Goal: Task Accomplishment & Management: Use online tool/utility

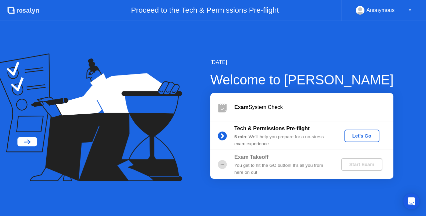
click at [354, 139] on div "Let's Go" at bounding box center [362, 135] width 30 height 5
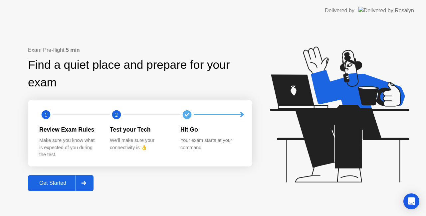
click at [49, 183] on div "Get Started" at bounding box center [53, 183] width 46 height 6
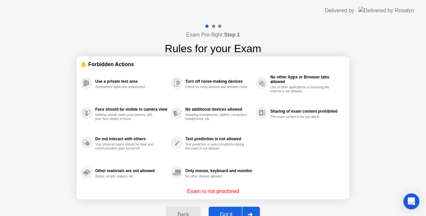
click at [221, 212] on div "Got it" at bounding box center [226, 215] width 31 height 6
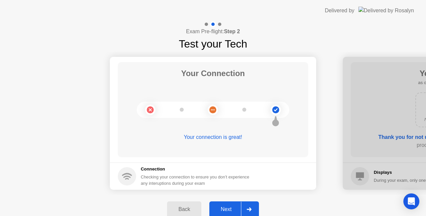
click at [228, 90] on div "Your Connection Your connection is great!" at bounding box center [213, 109] width 190 height 95
click at [228, 209] on div "Next" at bounding box center [226, 210] width 30 height 6
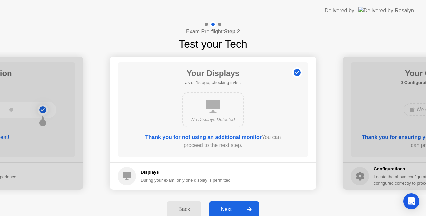
click at [294, 48] on div "Exam Pre-flight: Step 2 Test your Tech" at bounding box center [213, 36] width 426 height 31
click at [225, 208] on div "Next" at bounding box center [226, 210] width 30 height 6
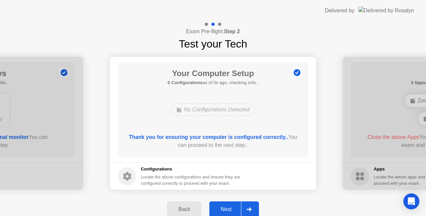
click at [284, 43] on div "Exam Pre-flight: Step 2 Test your Tech" at bounding box center [213, 36] width 426 height 31
click at [232, 207] on div "Next" at bounding box center [226, 210] width 30 height 6
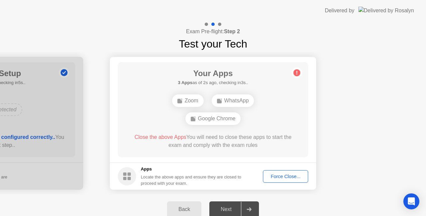
click at [319, 29] on div "Exam Pre-flight: Step 2 Test your Tech" at bounding box center [213, 36] width 426 height 31
click at [277, 178] on div "Force Close..." at bounding box center [285, 176] width 41 height 5
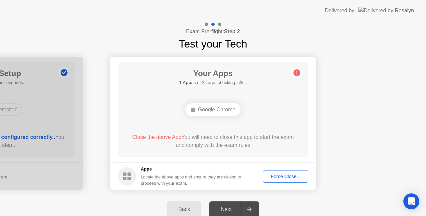
click at [295, 176] on div "Force Close..." at bounding box center [285, 176] width 41 height 5
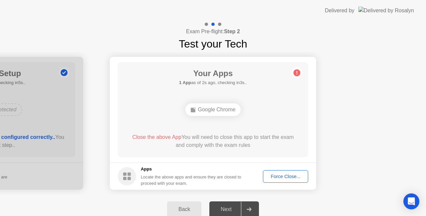
click at [269, 116] on div "Google Chrome" at bounding box center [213, 110] width 152 height 18
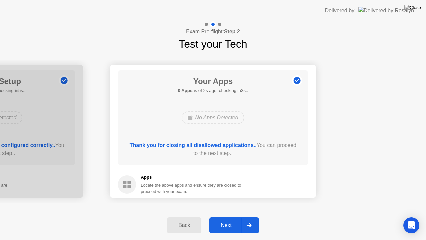
click at [217, 118] on div "No Apps Detected" at bounding box center [213, 117] width 62 height 13
click at [226, 216] on div "Next" at bounding box center [226, 225] width 30 height 6
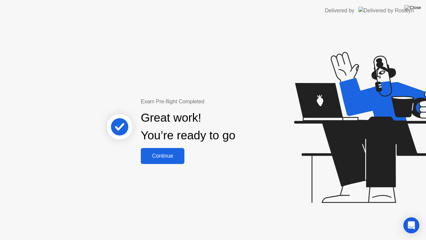
click at [171, 157] on div "Continue" at bounding box center [163, 156] width 40 height 6
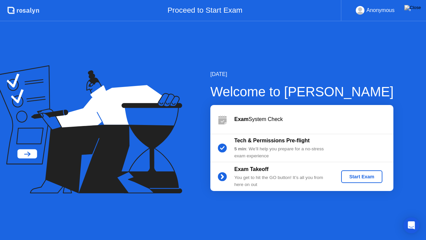
click at [363, 177] on div "Start Exam" at bounding box center [362, 176] width 36 height 5
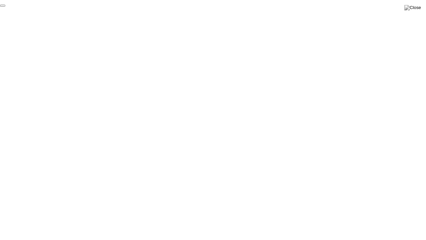
click div "End Proctoring Session"
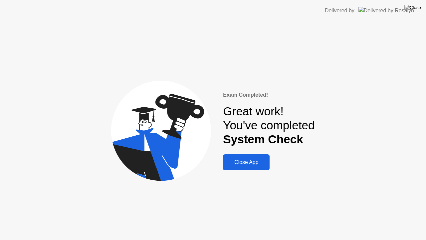
click at [250, 159] on div "Close App" at bounding box center [246, 162] width 43 height 6
